Goal: Information Seeking & Learning: Check status

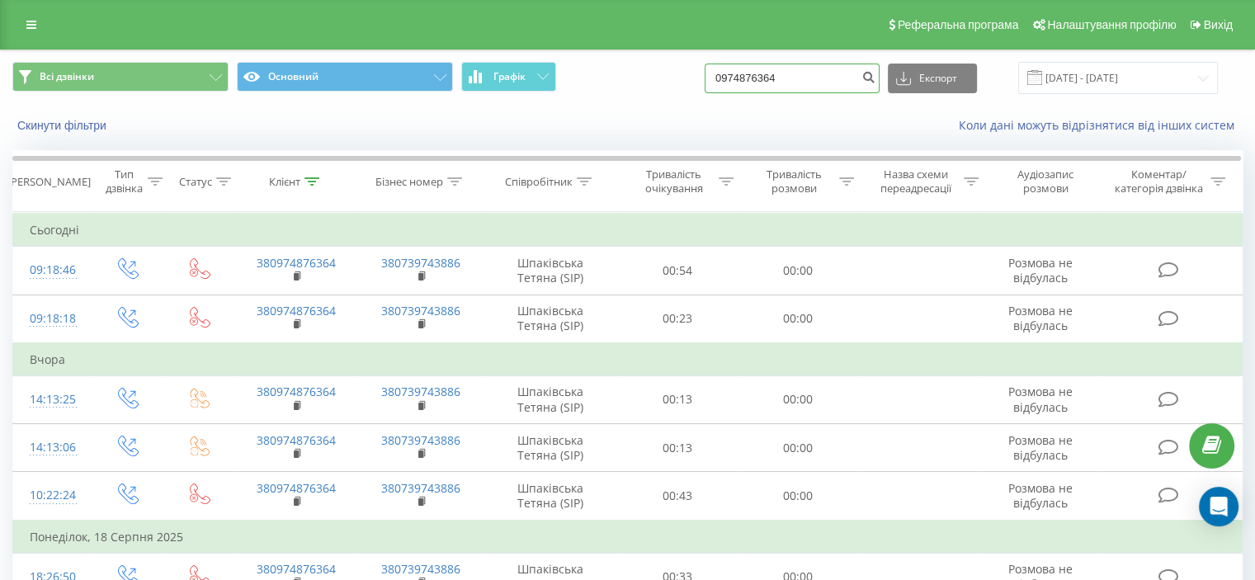
drag, startPoint x: 835, startPoint y: 83, endPoint x: 239, endPoint y: 108, distance: 596.4
click at [302, 101] on div "Всі дзвінки Основний Графік 0974876364 Експорт .csv .xls .xlsx [DATE] - [DATE]" at bounding box center [628, 77] width 1254 height 55
paste input "0732093431"
type input "0732093431"
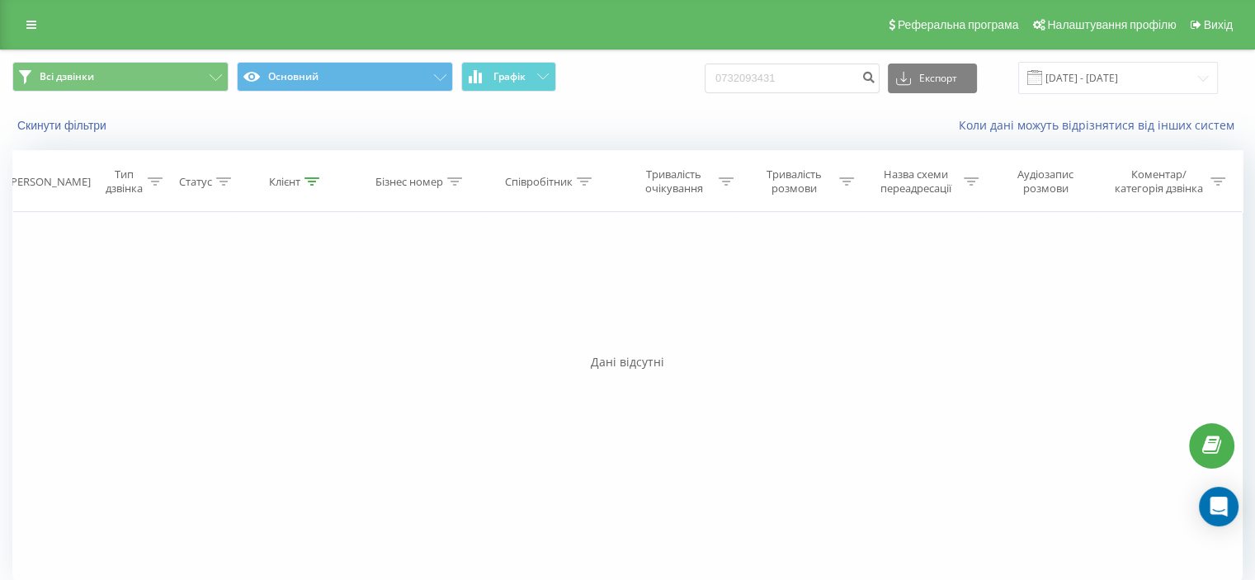
click at [66, 430] on div "Фільтрувати за умовою Дорівнює Введіть значення Скасувати OK Фільтрувати за умо…" at bounding box center [627, 397] width 1230 height 371
drag, startPoint x: 828, startPoint y: 79, endPoint x: 487, endPoint y: 99, distance: 341.4
click at [487, 99] on div "Всі дзвінки Основний Графік 0732093431 Експорт .csv .xls .xlsx 20.05.2025 - 20.…" at bounding box center [628, 77] width 1254 height 55
paste input "0687249583"
type input "0687249583"
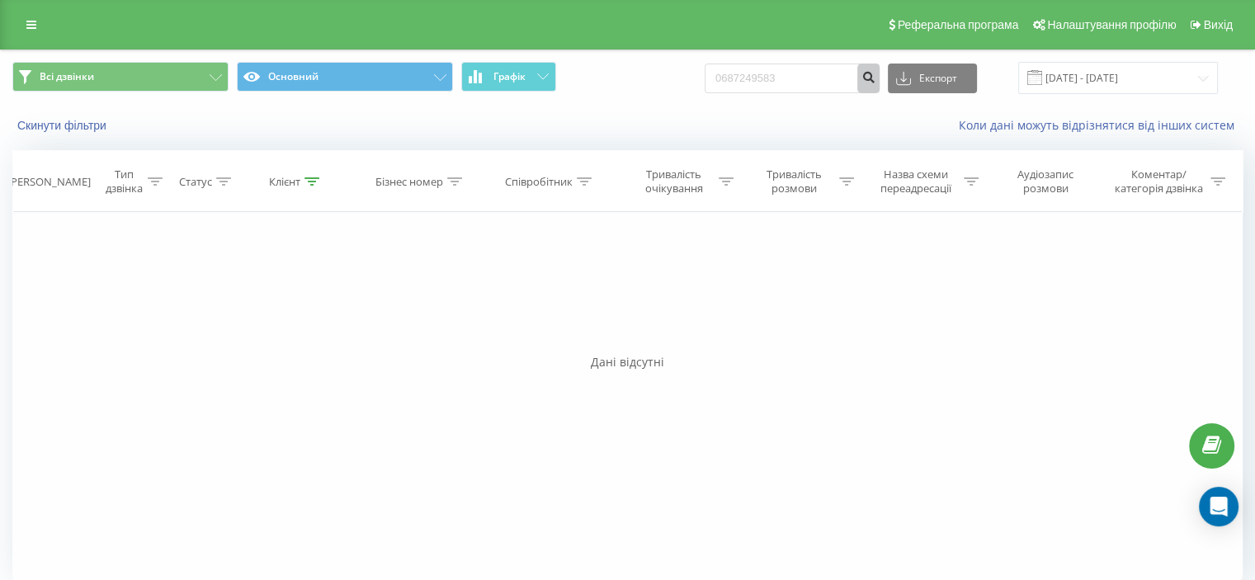
click at [876, 75] on icon "submit" at bounding box center [869, 75] width 14 height 10
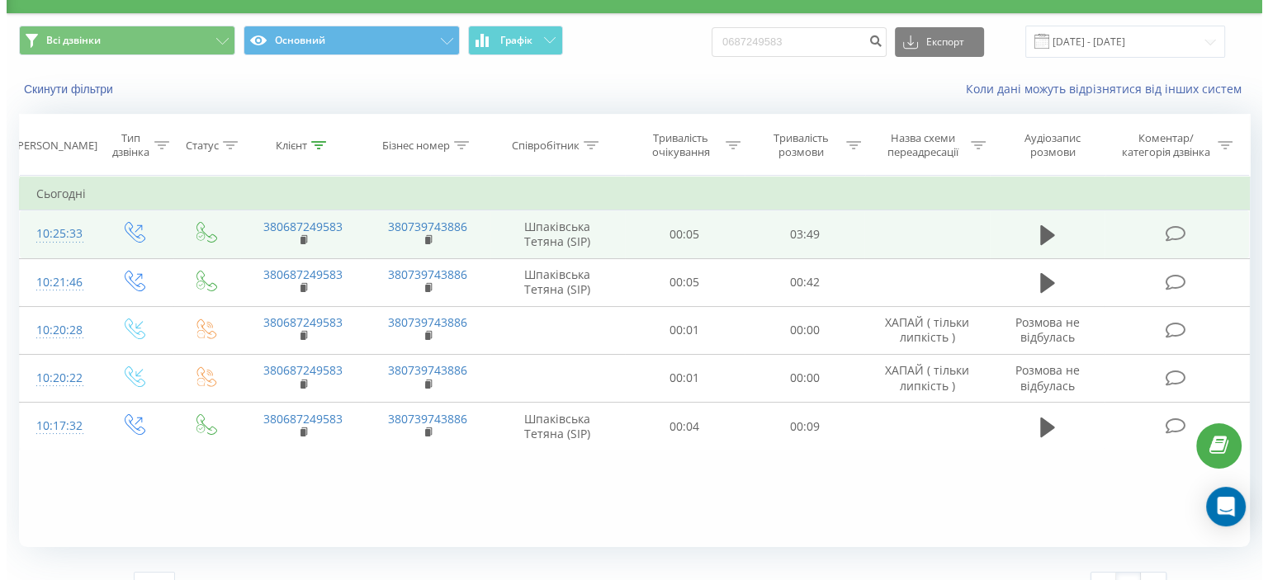
scroll to position [64, 0]
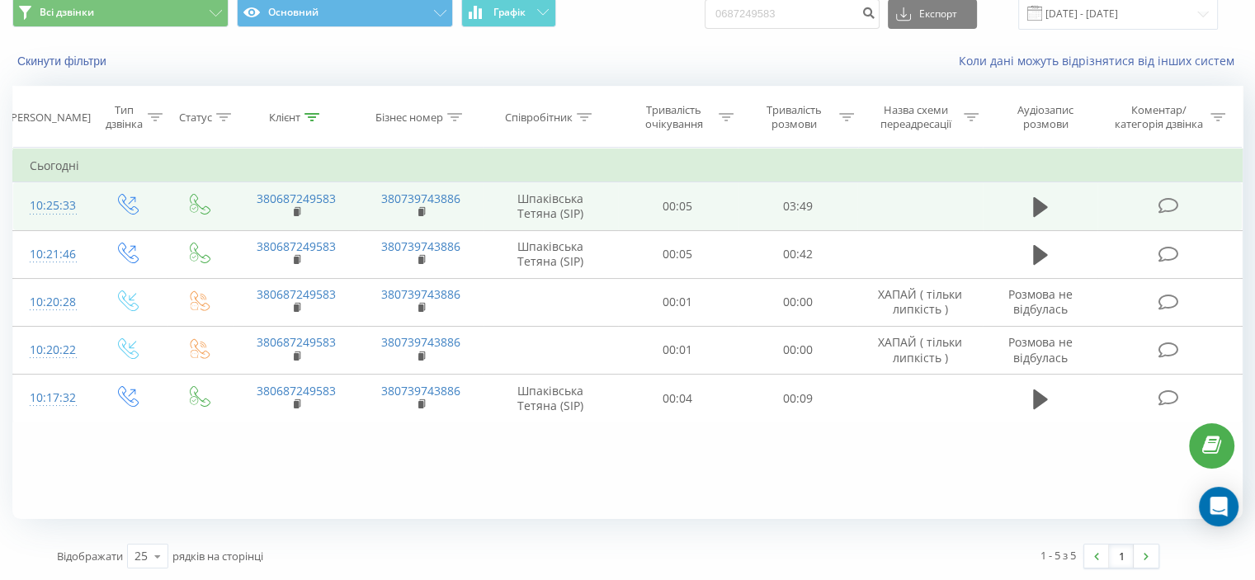
click at [1175, 205] on icon at bounding box center [1168, 205] width 21 height 17
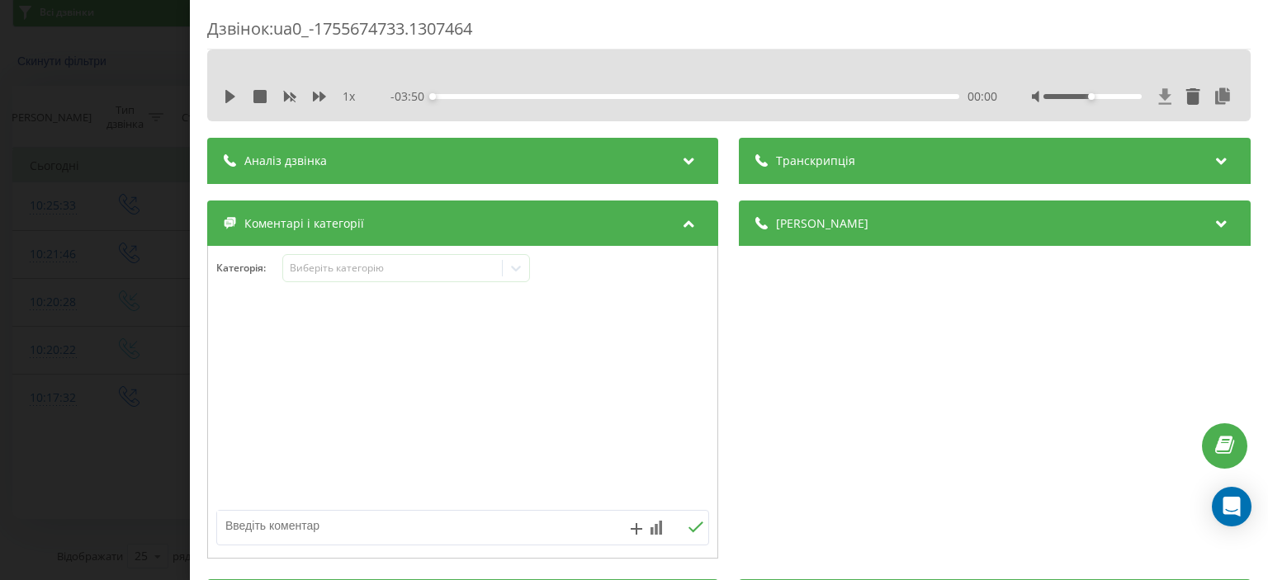
click at [1158, 95] on icon at bounding box center [1165, 96] width 14 height 17
